Goal: Information Seeking & Learning: Understand process/instructions

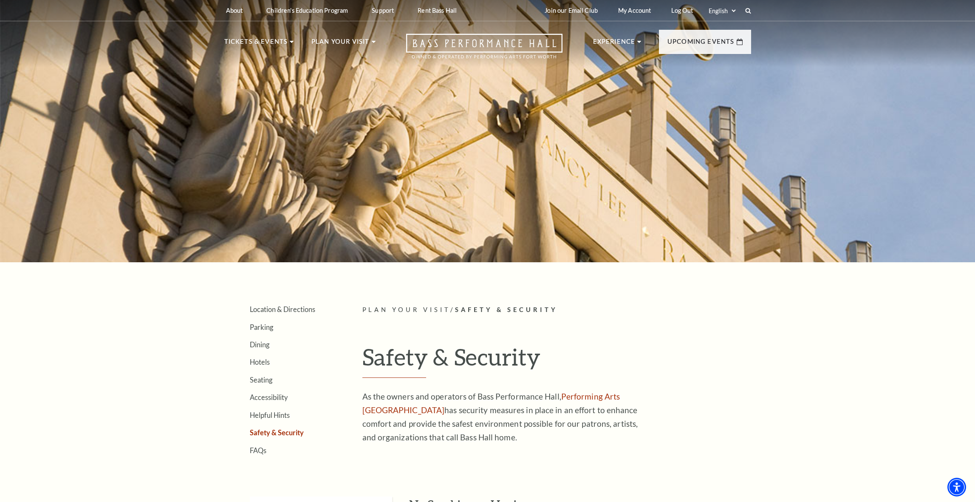
click at [664, 337] on article "Plan Your Visit / Safety & Security Safety & Security As the owners and operato…" at bounding box center [556, 379] width 389 height 149
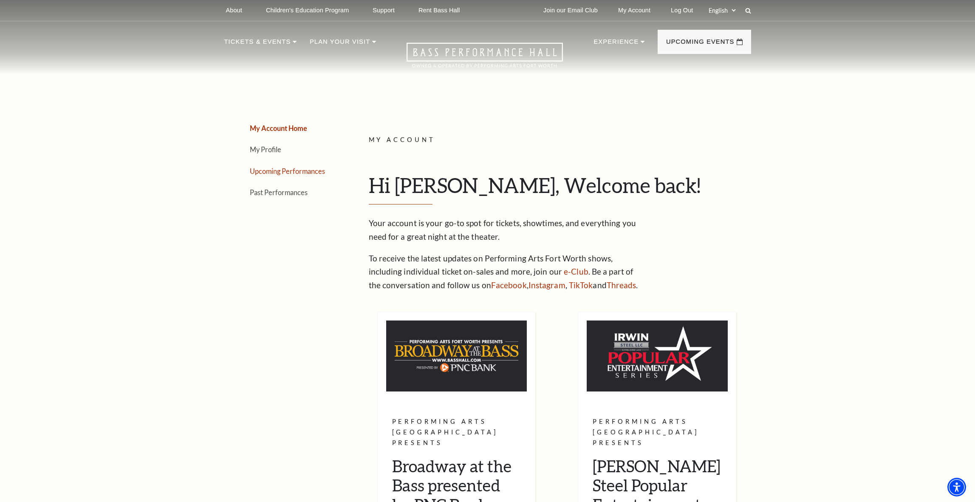
click at [294, 169] on link "Upcoming Performances" at bounding box center [287, 171] width 75 height 8
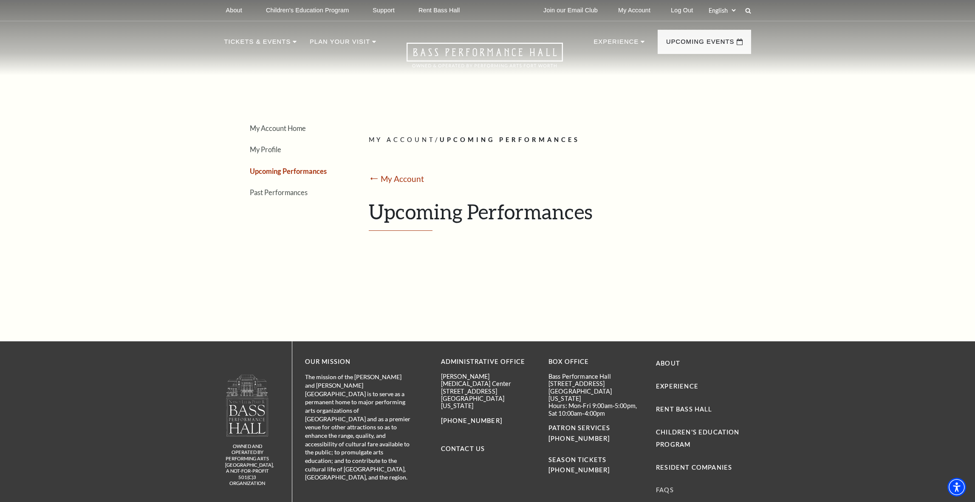
click at [665, 488] on link "FAQs" at bounding box center [665, 489] width 18 height 7
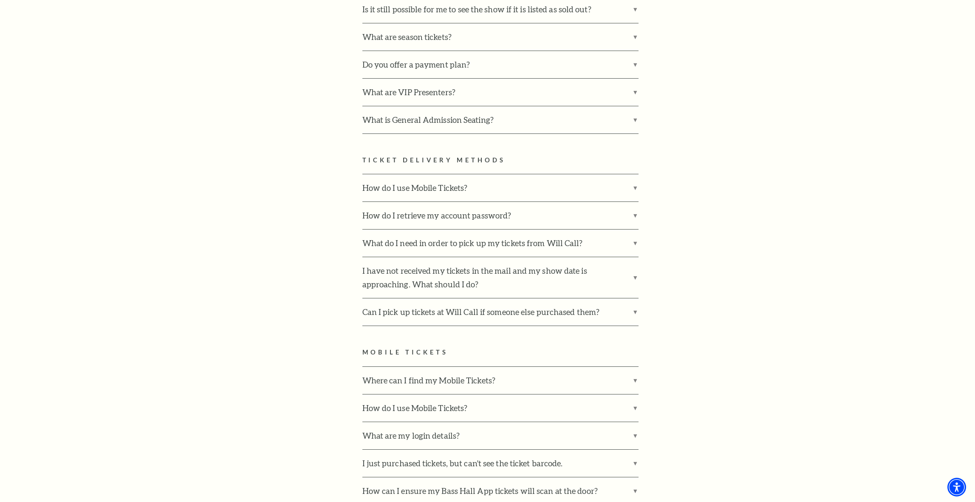
scroll to position [580, 0]
click at [637, 173] on label "How do I use Mobile Tickets?" at bounding box center [500, 186] width 276 height 27
click at [0, 0] on input "How do I use Mobile Tickets?" at bounding box center [0, 0] width 0 height 0
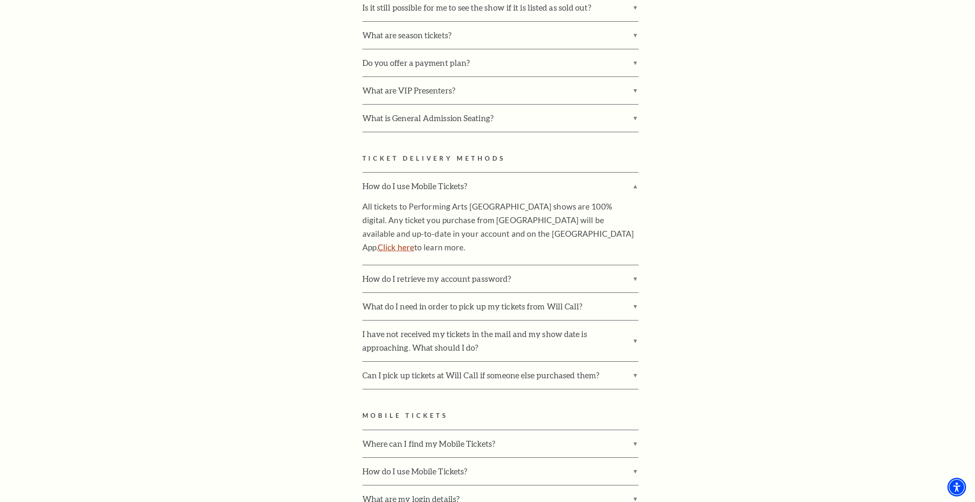
click at [414, 242] on link "Click here" at bounding box center [396, 247] width 37 height 10
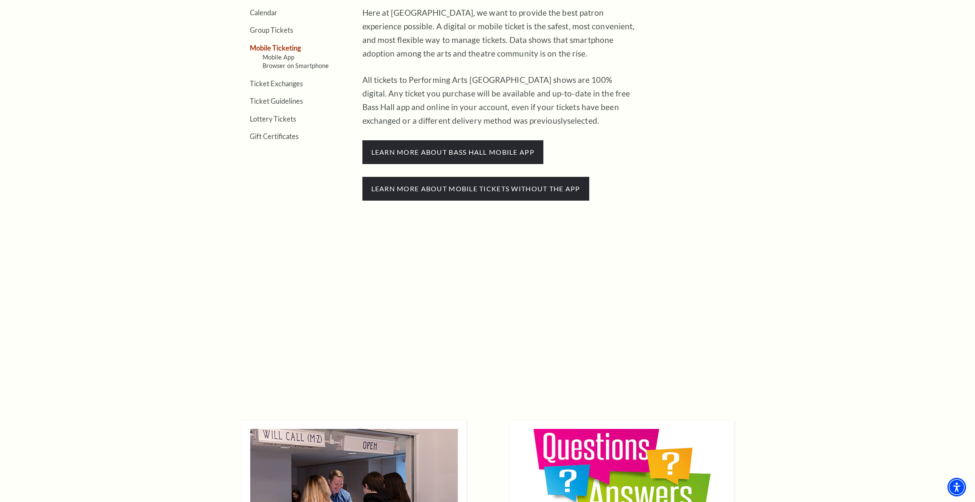
scroll to position [376, 0]
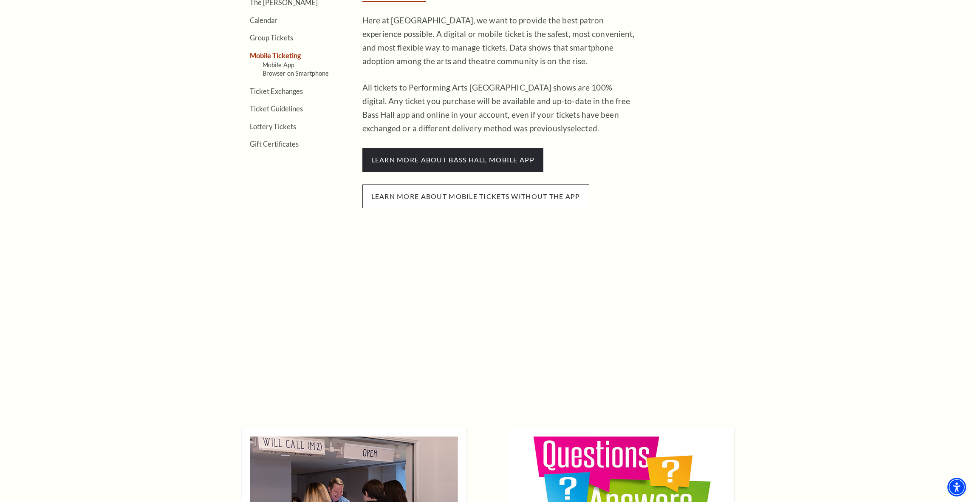
click at [484, 193] on span "Learn more about mobile tickets without the app" at bounding box center [475, 196] width 227 height 24
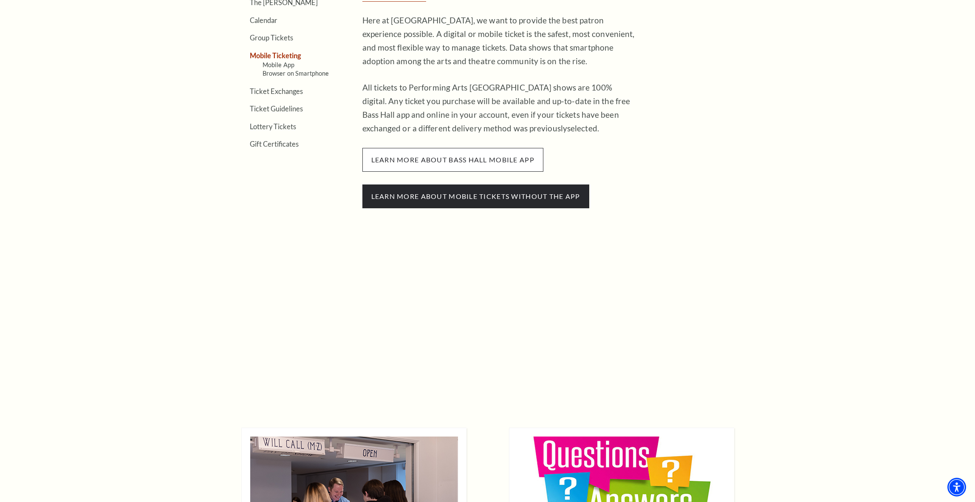
click at [447, 153] on span "learn more about bass hall mobile app" at bounding box center [452, 160] width 181 height 24
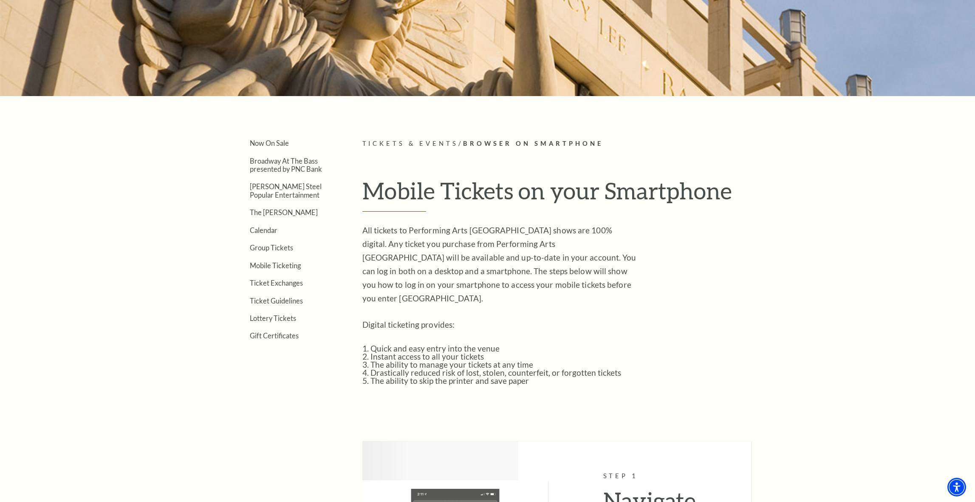
scroll to position [172, 0]
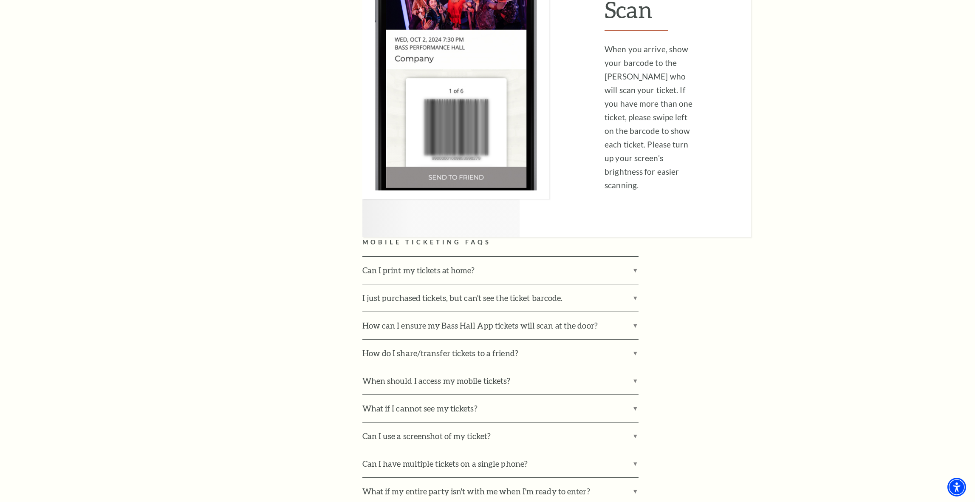
scroll to position [2351, 0]
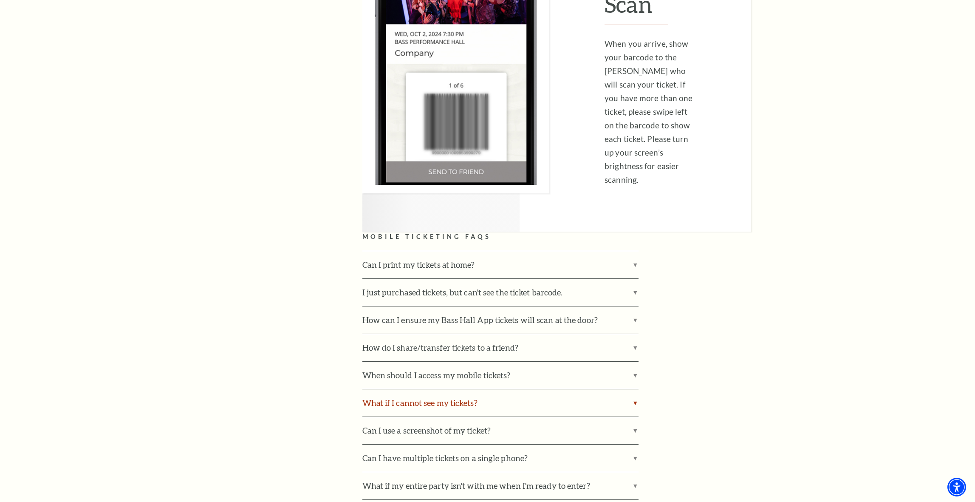
click at [482, 389] on label "What if I cannot see my tickets?" at bounding box center [500, 402] width 276 height 27
click at [0, 0] on input "What if I cannot see my tickets?" at bounding box center [0, 0] width 0 height 0
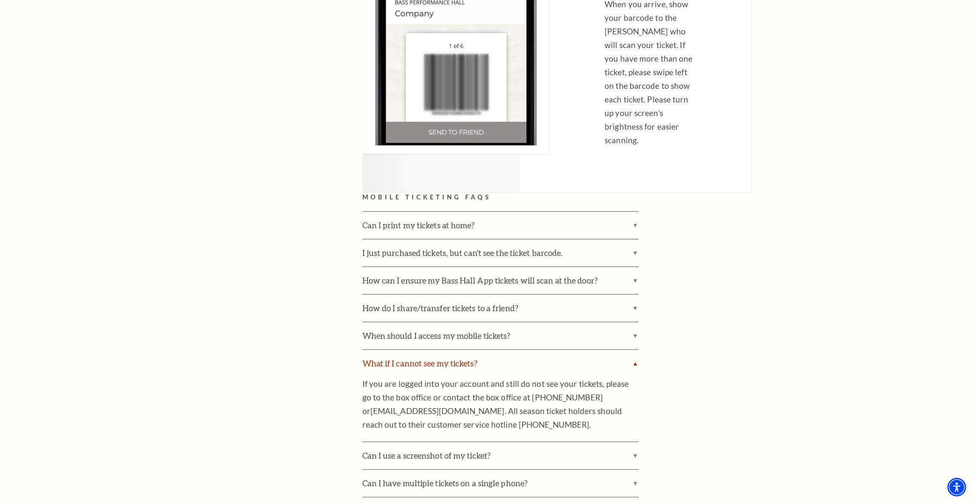
scroll to position [2402, 0]
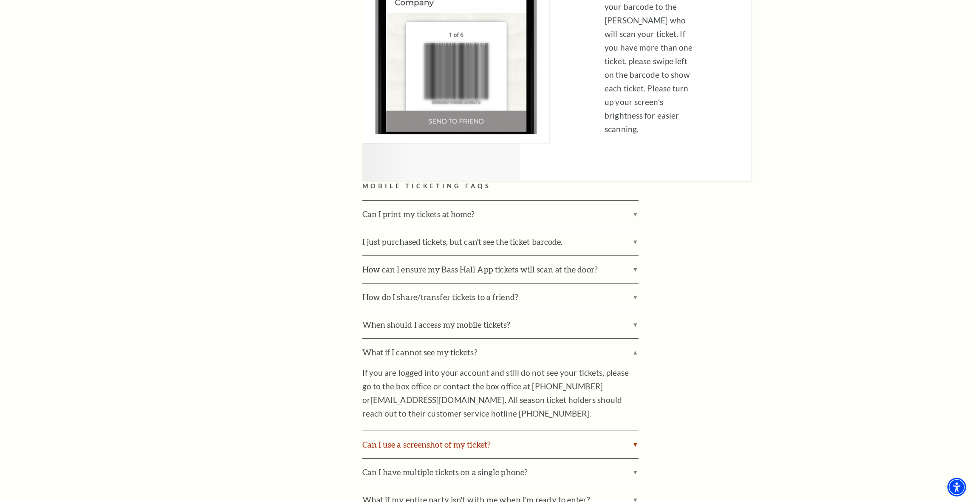
click at [584, 431] on label "Can I use a screenshot of my ticket?" at bounding box center [500, 444] width 276 height 27
click at [0, 0] on input "Can I use a screenshot of my ticket?" at bounding box center [0, 0] width 0 height 0
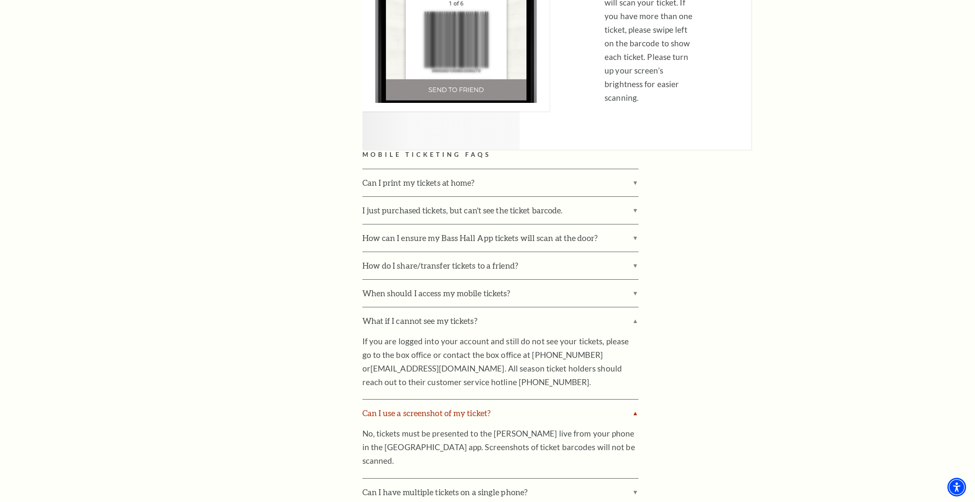
scroll to position [2435, 0]
click at [0, 0] on input "What if my mobile device's battery dies?" at bounding box center [0, 0] width 0 height 0
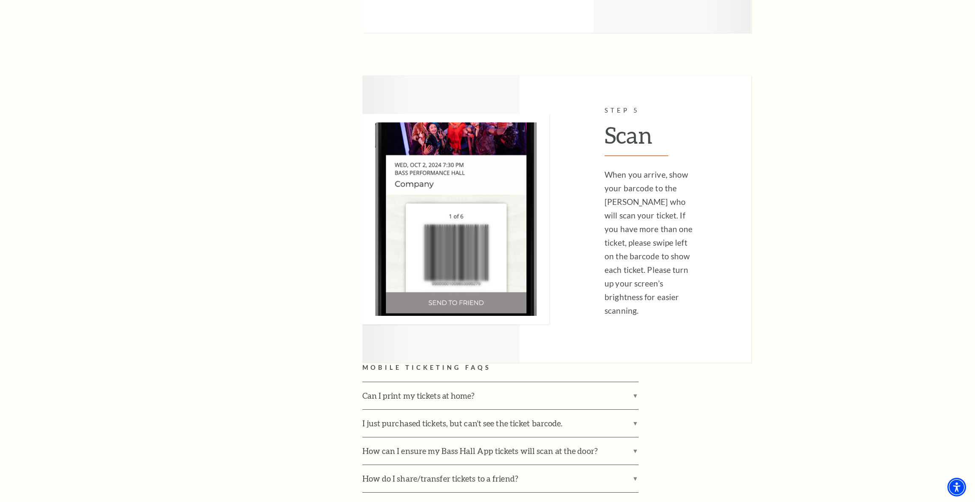
scroll to position [2220, 0]
